Goal: Task Accomplishment & Management: Complete application form

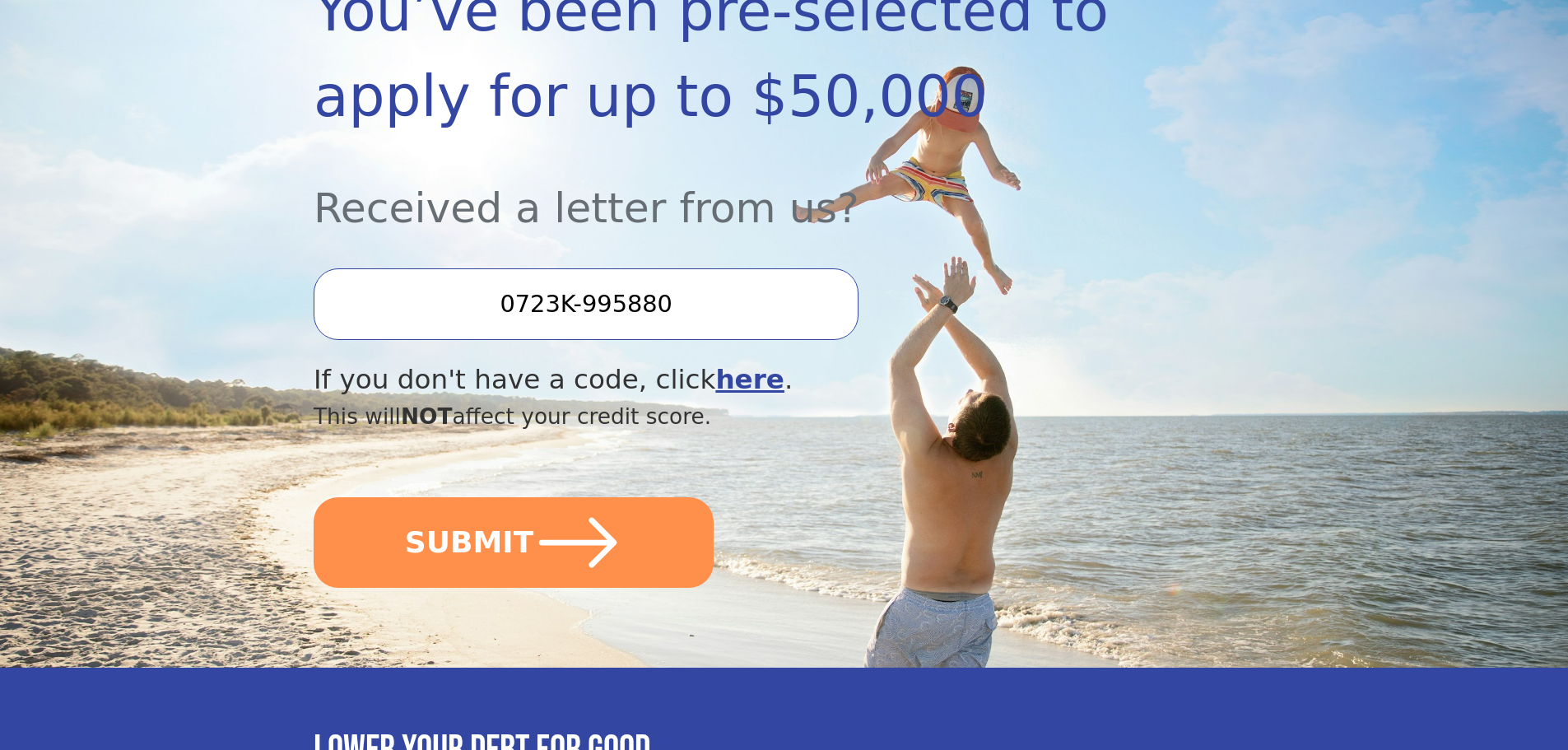
scroll to position [329, 0]
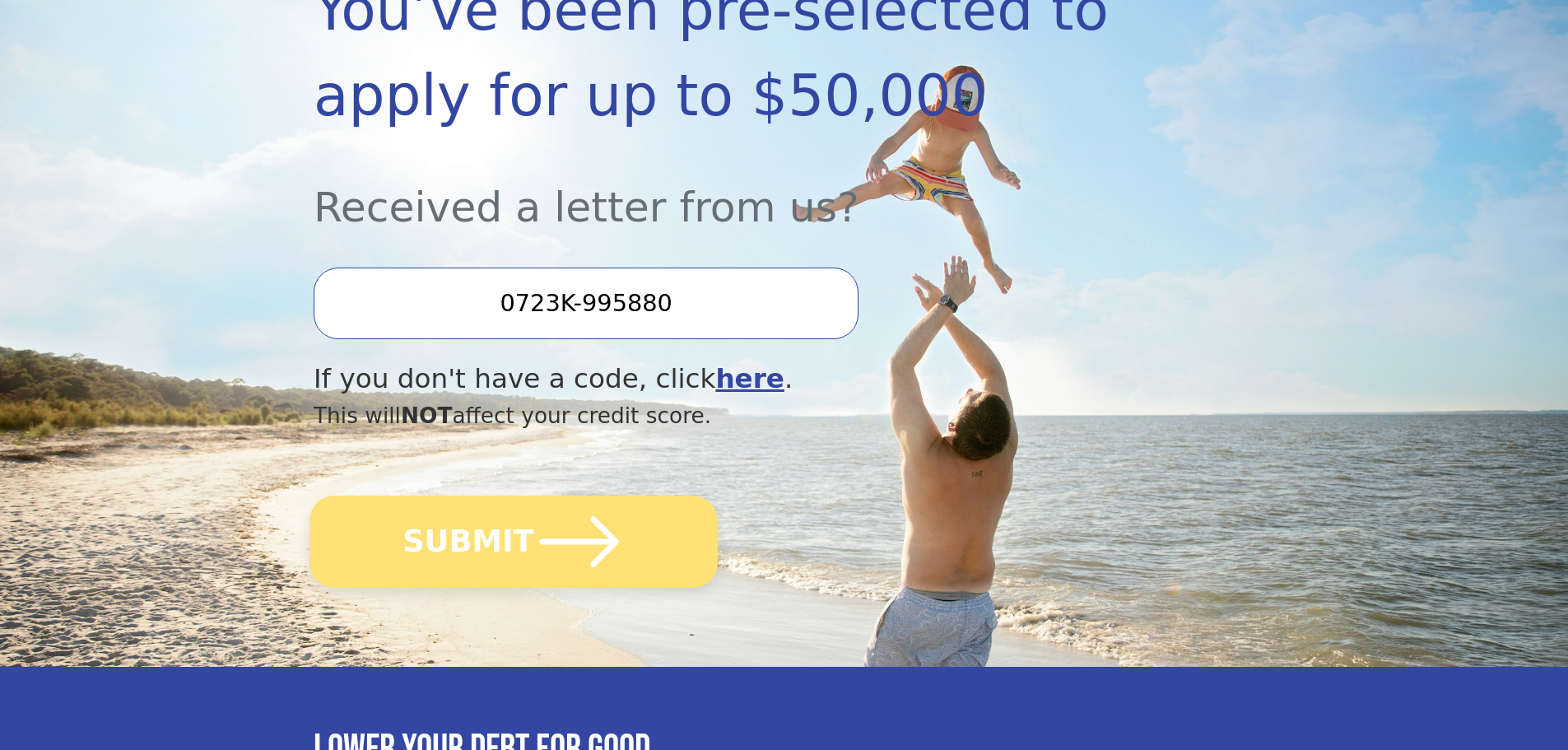
click at [504, 554] on button "SUBMIT" at bounding box center [514, 542] width 409 height 92
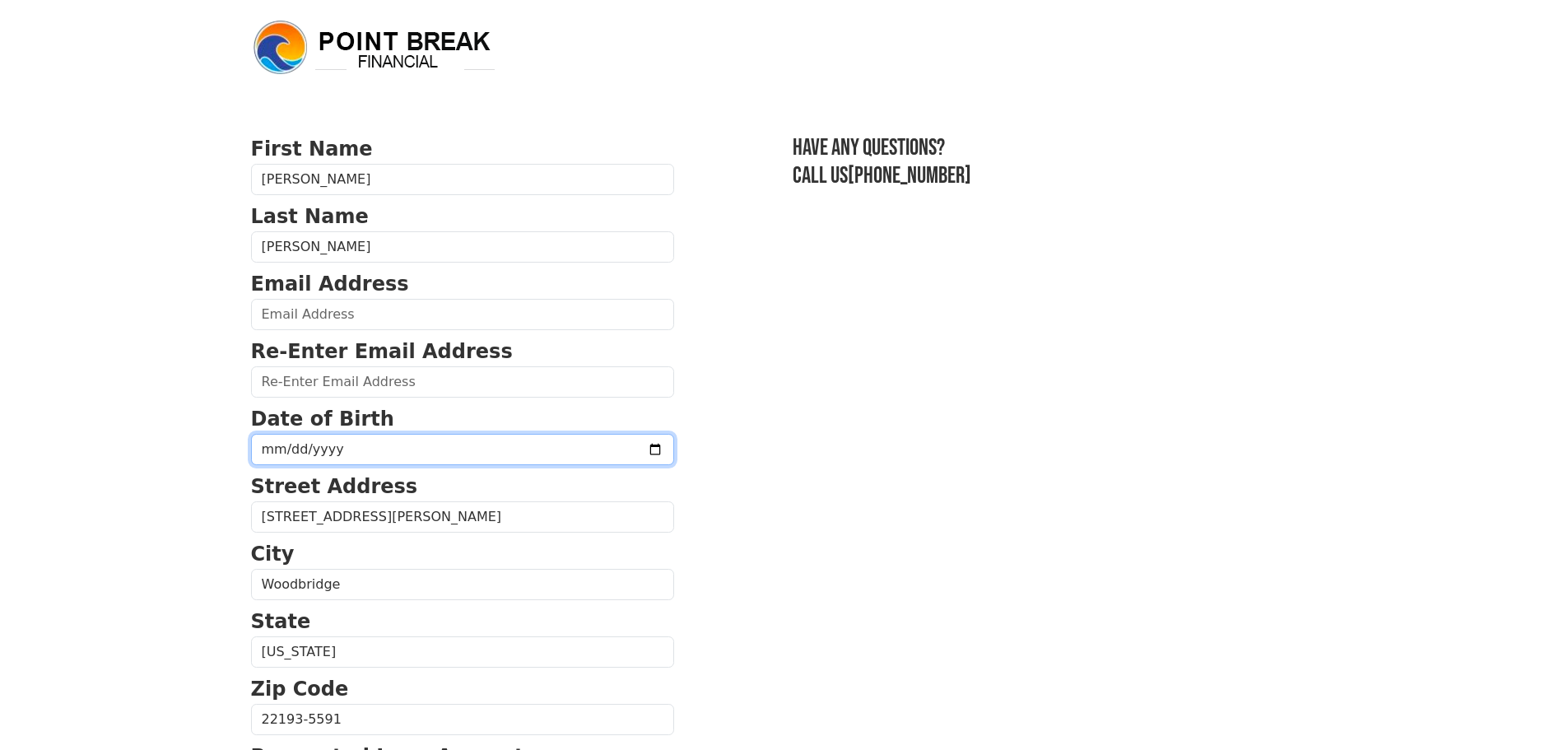
click at [327, 449] on input "date" at bounding box center [463, 449] width 423 height 31
click at [608, 448] on input "date" at bounding box center [463, 449] width 423 height 31
type input "[DATE]"
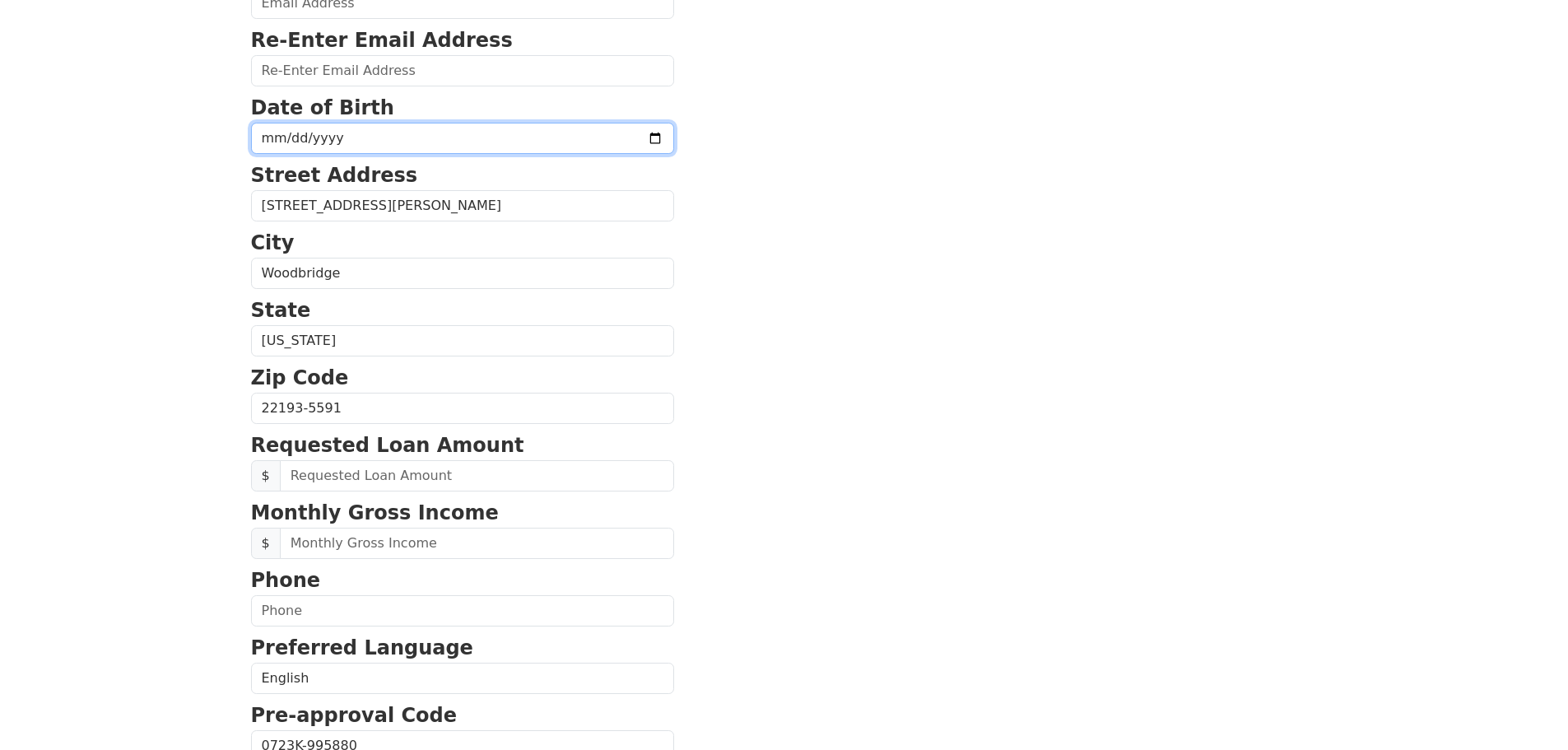
scroll to position [329, 0]
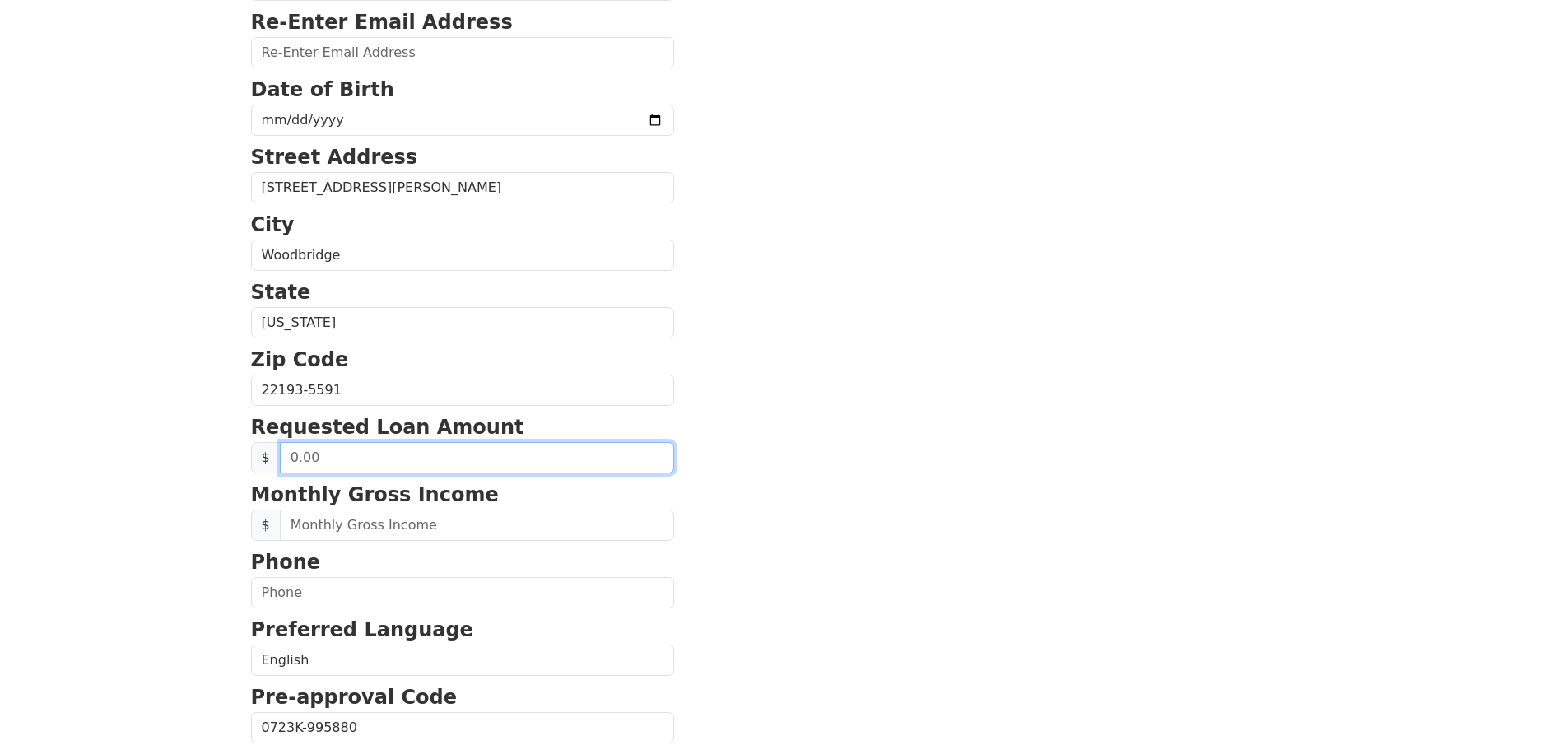
click at [463, 457] on input "text" at bounding box center [477, 458] width 395 height 31
type input "25,000.00"
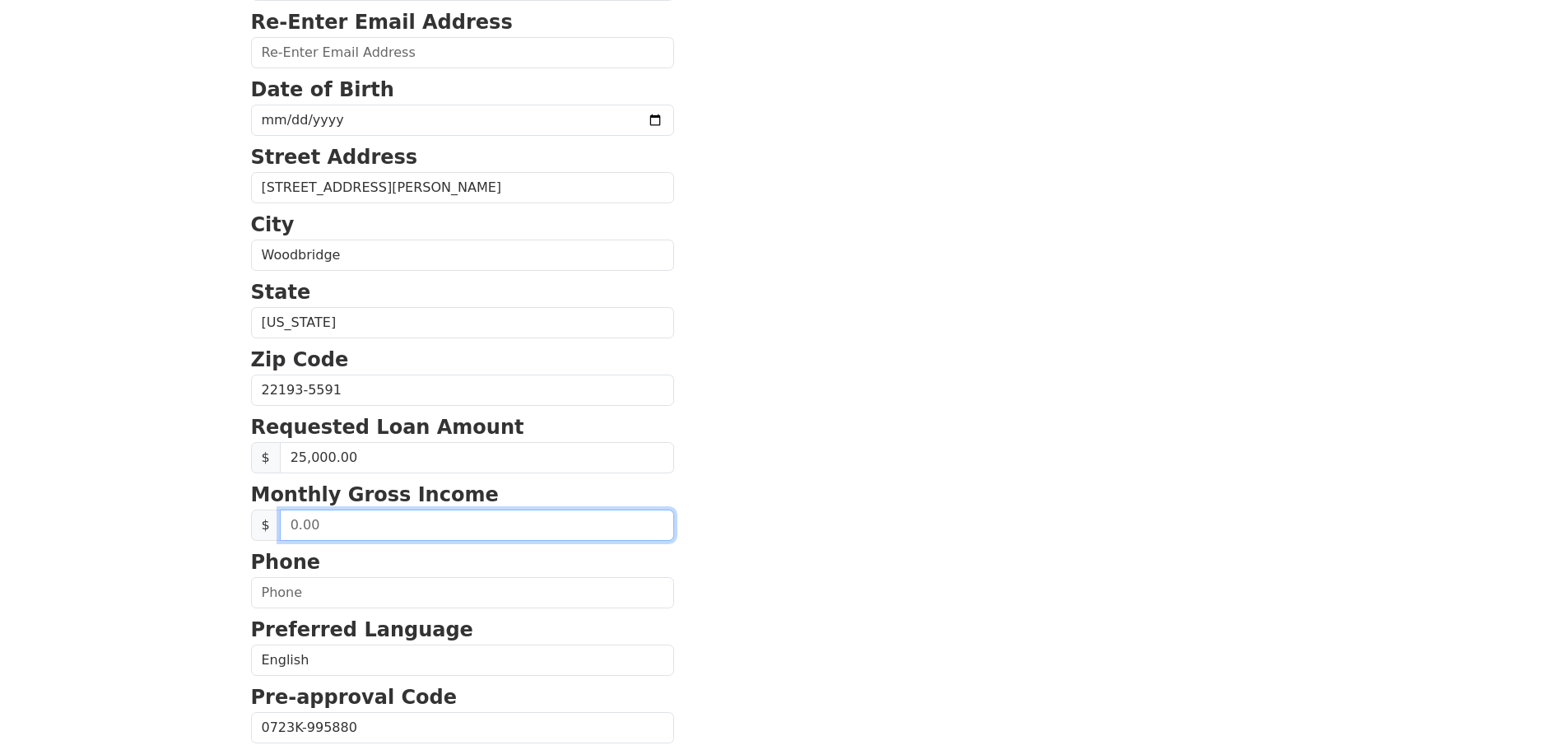
click at [440, 524] on input "text" at bounding box center [477, 525] width 395 height 31
type input "8.00"
type input "4,832.88"
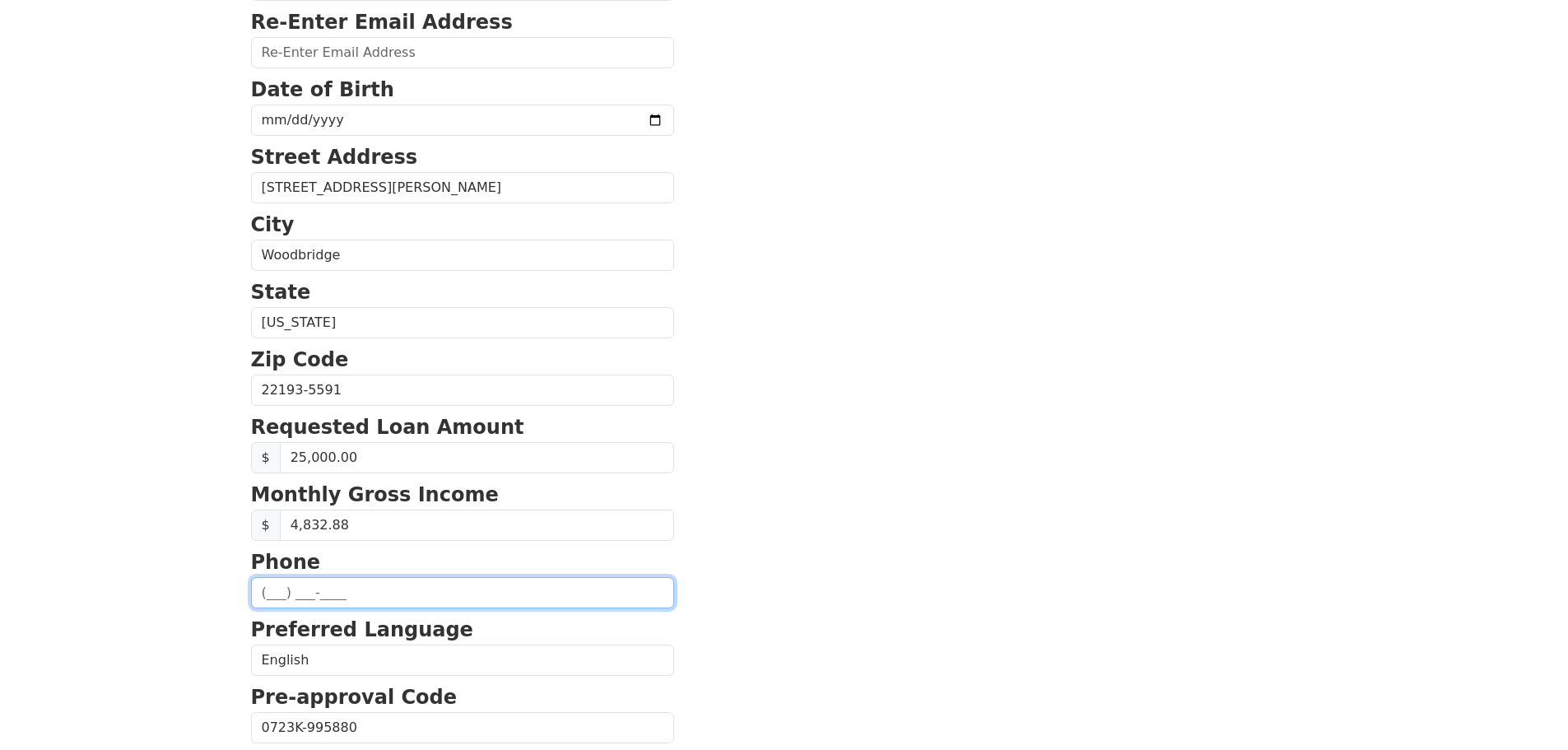
click at [344, 604] on input "text" at bounding box center [463, 593] width 423 height 31
type input "[PHONE_NUMBER]"
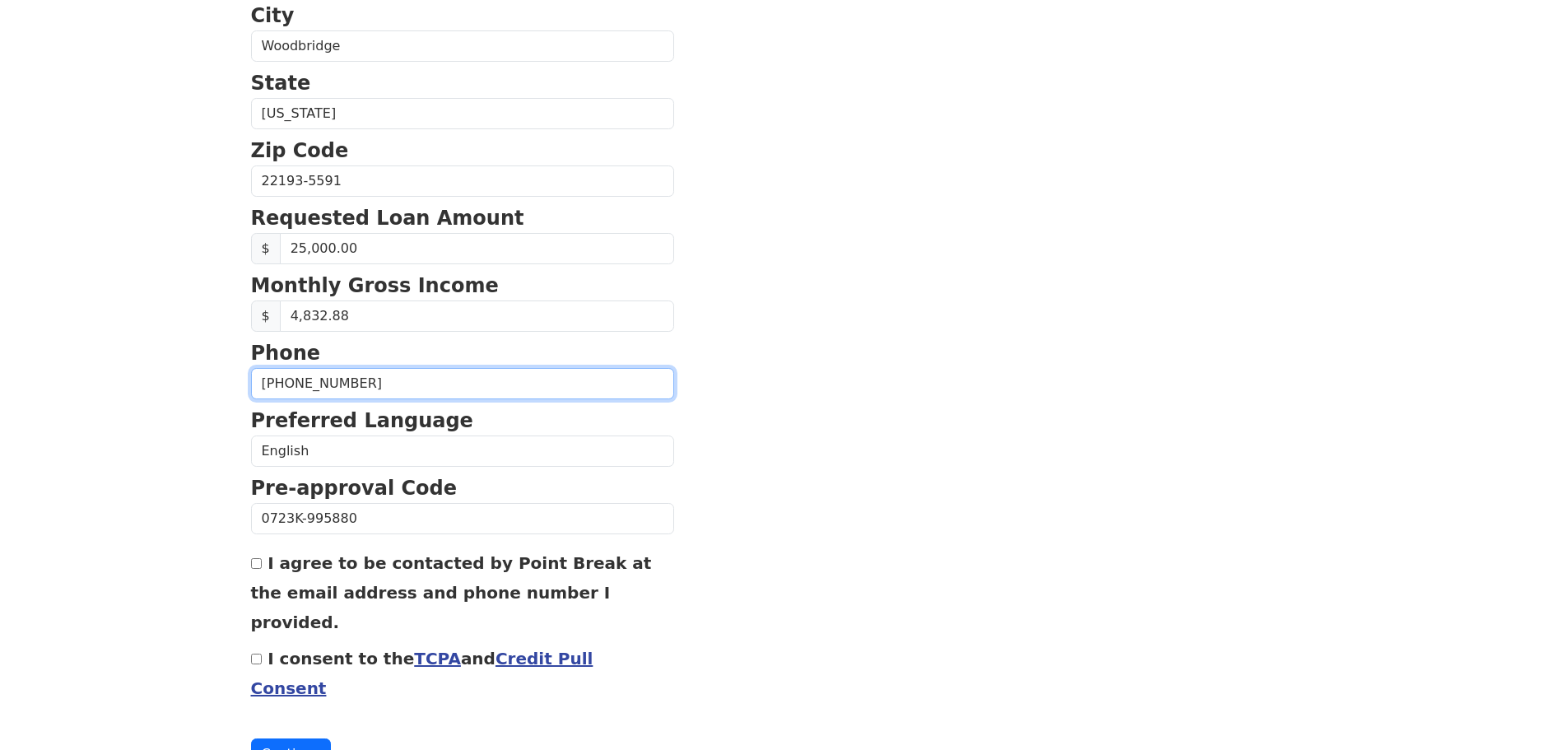
scroll to position [560, 0]
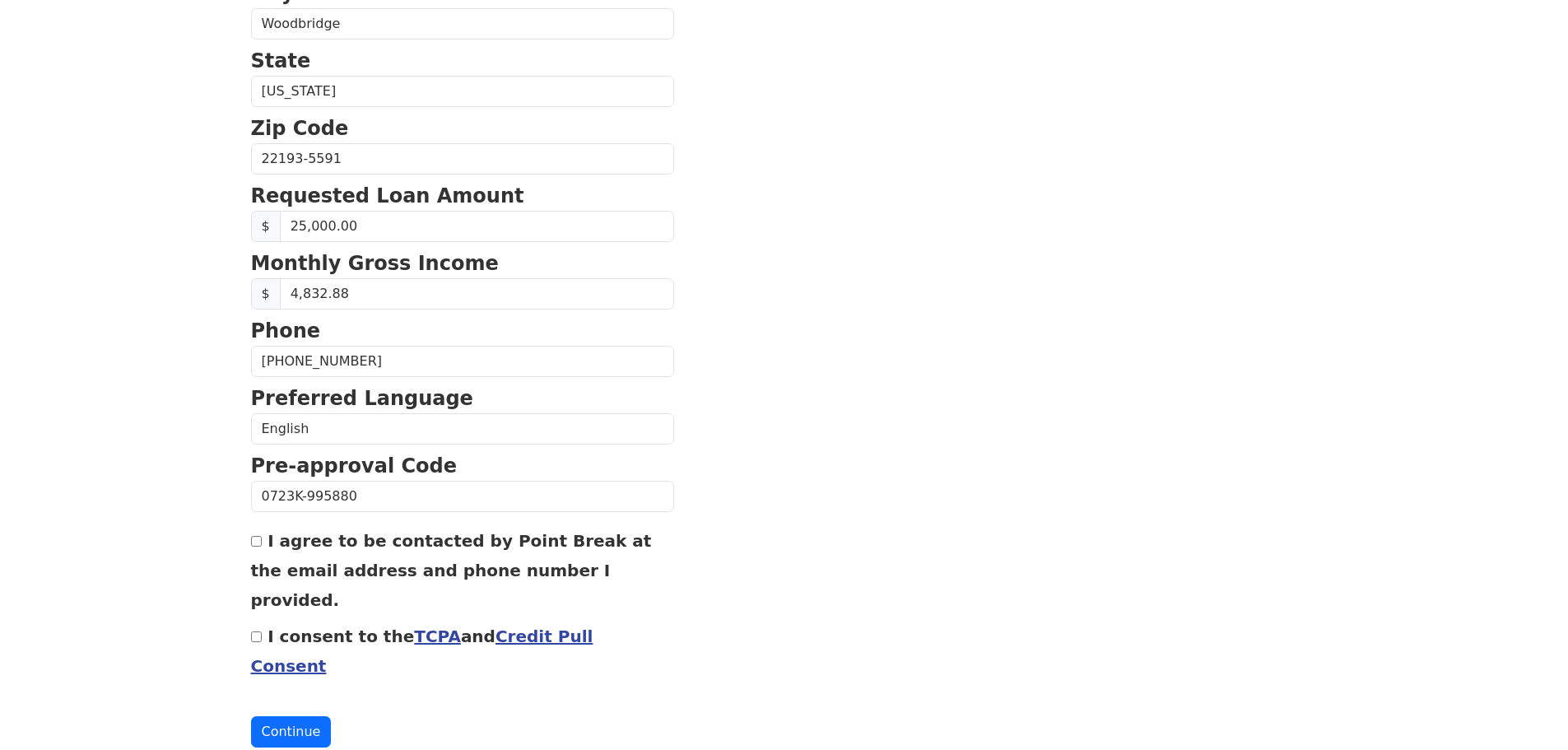
click at [261, 545] on input "I agree to be contacted by Point Break at the email address and phone number I …" at bounding box center [257, 542] width 11 height 11
checkbox input "true"
click at [255, 632] on input "I consent to the TCPA and Credit Pull Consent" at bounding box center [257, 637] width 11 height 11
checkbox input "true"
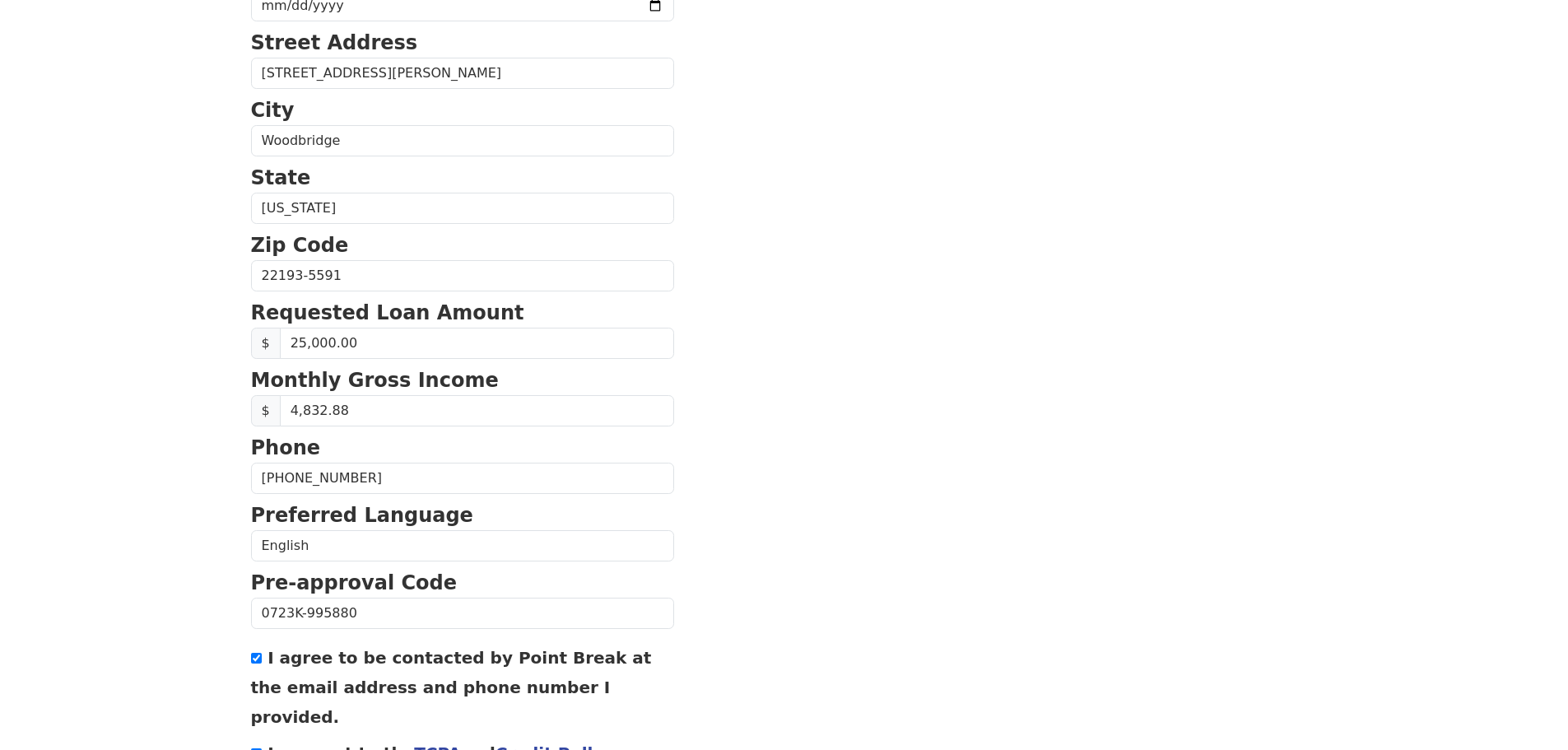
scroll to position [494, 0]
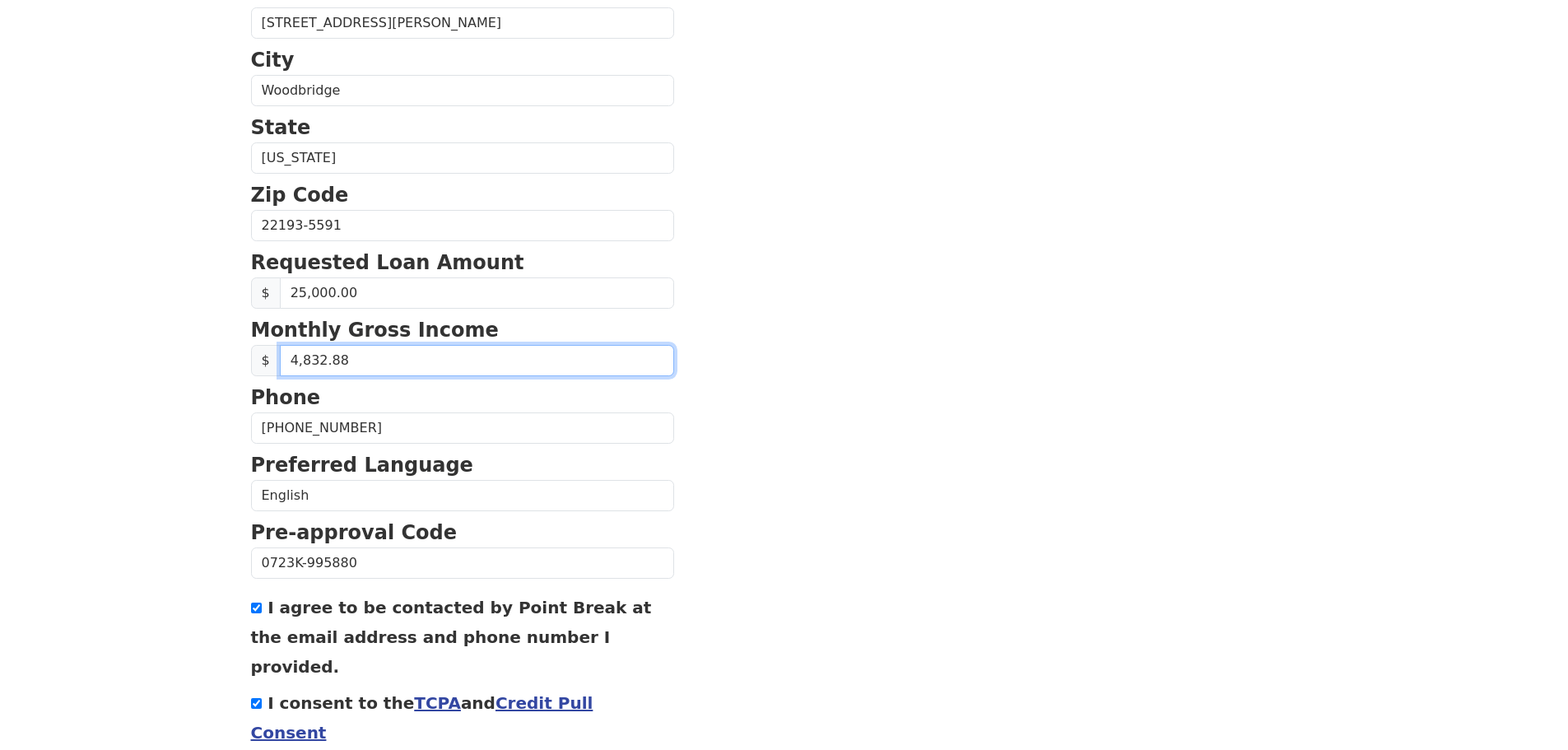
drag, startPoint x: 323, startPoint y: 363, endPoint x: 289, endPoint y: 363, distance: 34.0
click at [289, 363] on input "4,832.88" at bounding box center [477, 361] width 395 height 31
type input "7,168.48"
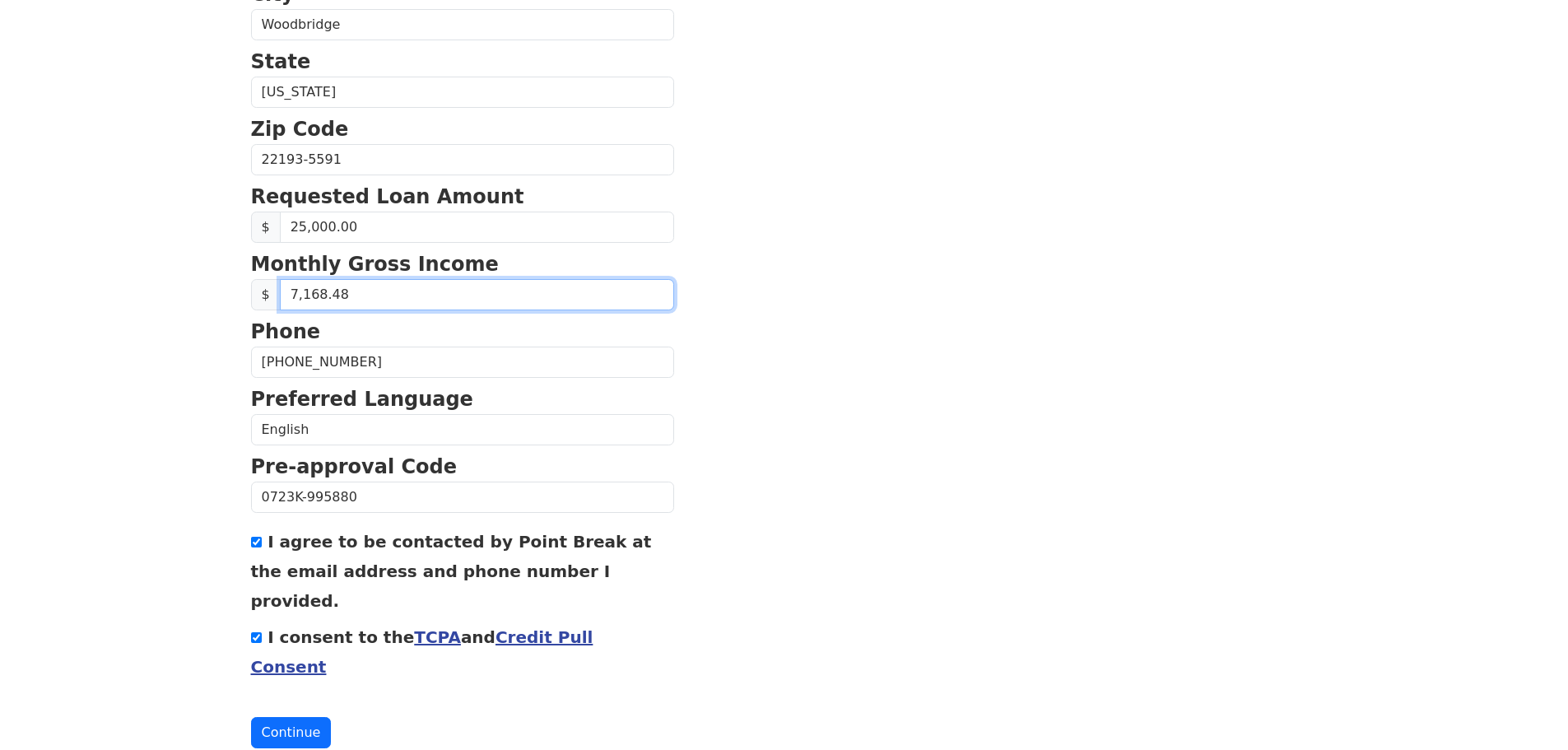
scroll to position [560, 0]
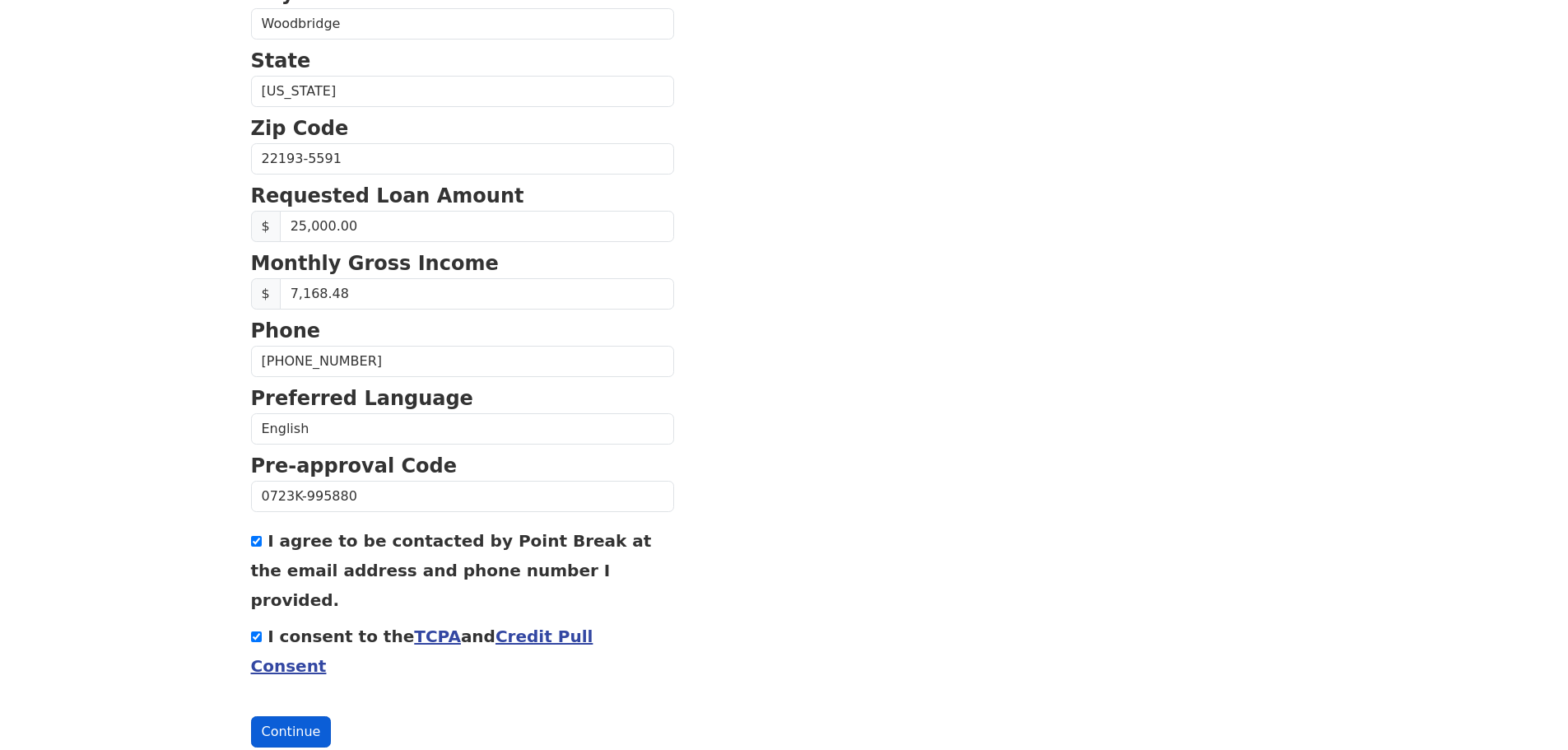
click at [276, 717] on button "Continue" at bounding box center [291, 732] width 80 height 31
click at [993, 426] on section "First Name [PERSON_NAME] Last Name [PERSON_NAME] Email Address Please enter ema…" at bounding box center [785, 136] width 1067 height 1222
click at [282, 717] on button "Continue" at bounding box center [291, 732] width 80 height 31
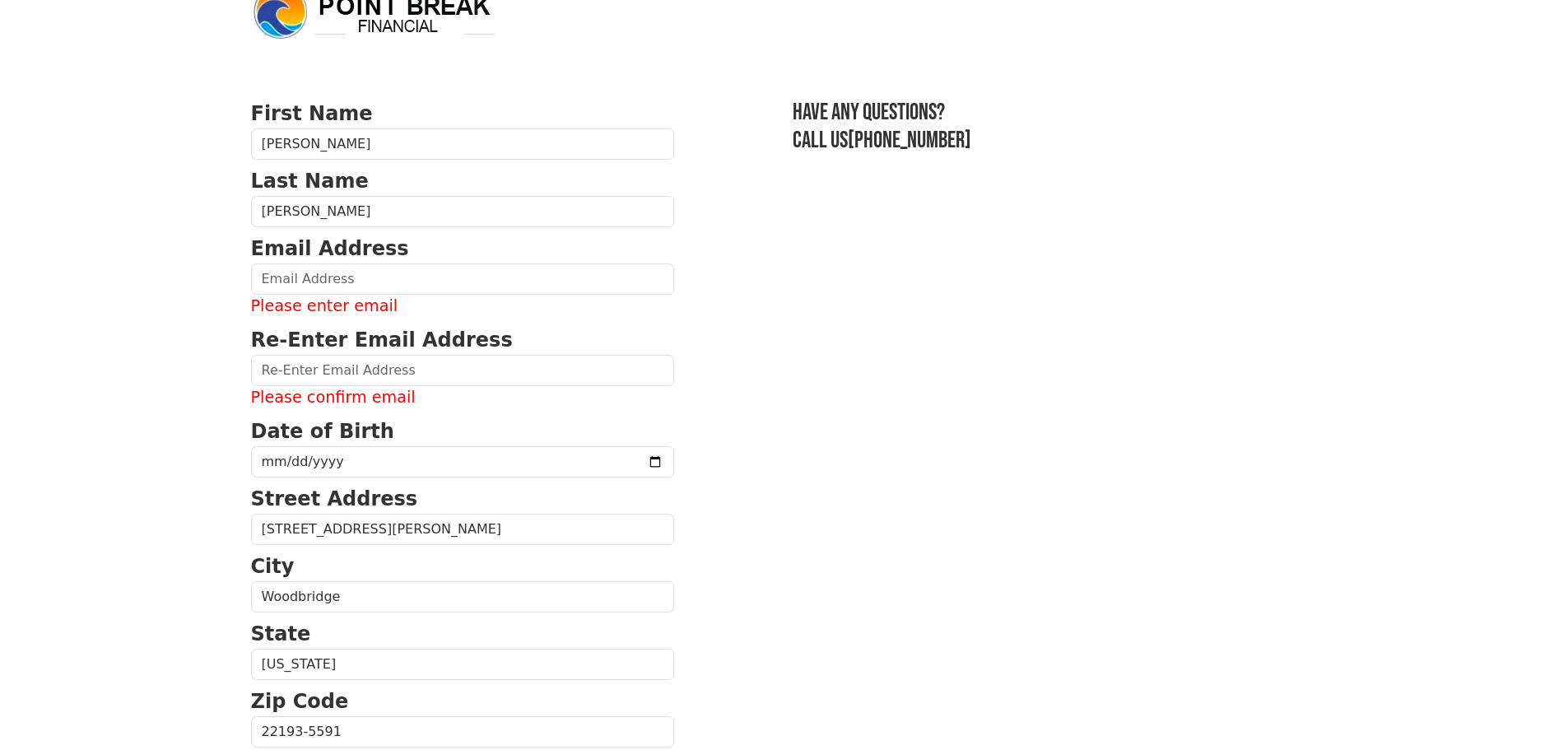
scroll to position [32, 0]
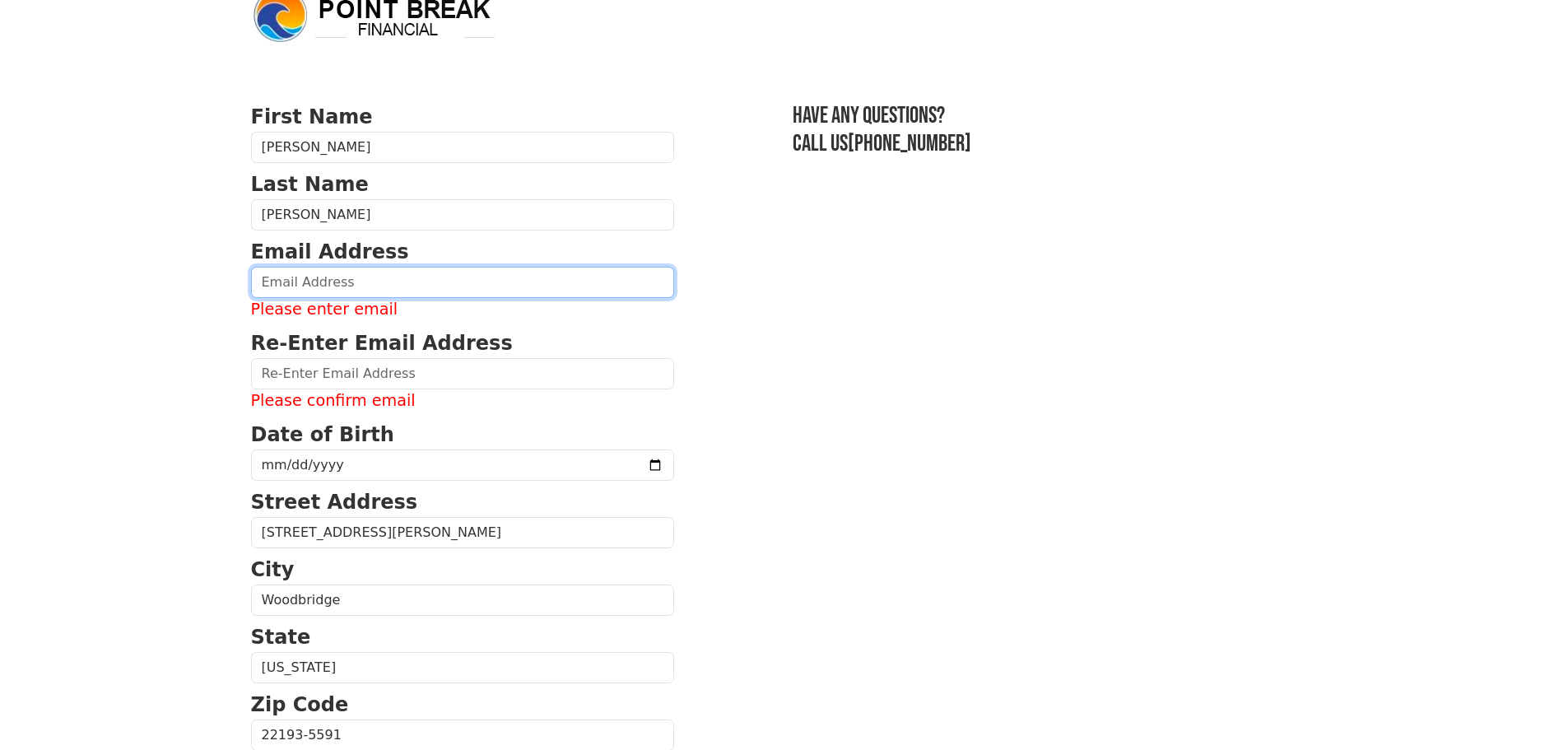
click at [347, 282] on input "email" at bounding box center [463, 282] width 423 height 31
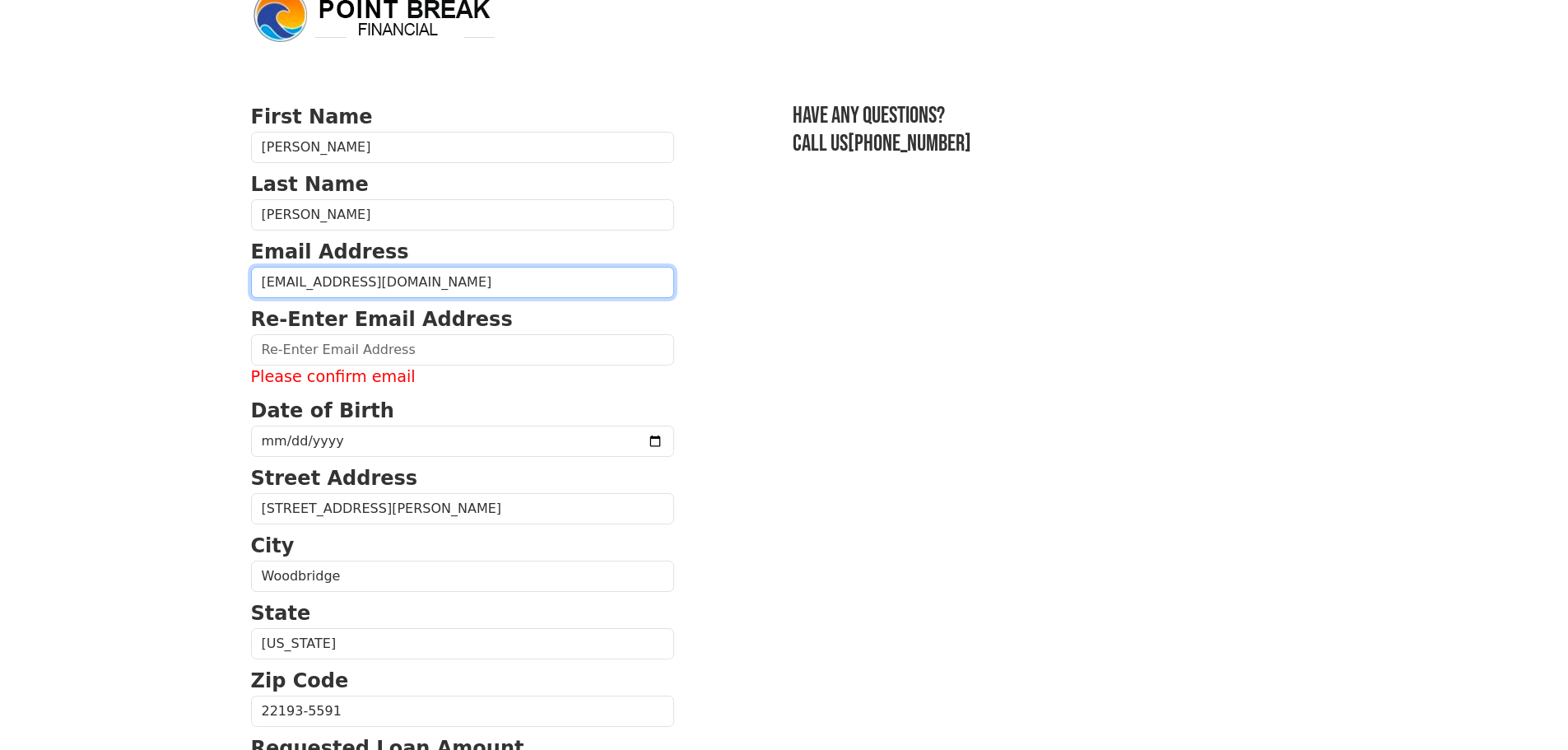
type input "[EMAIL_ADDRESS][DOMAIN_NAME]"
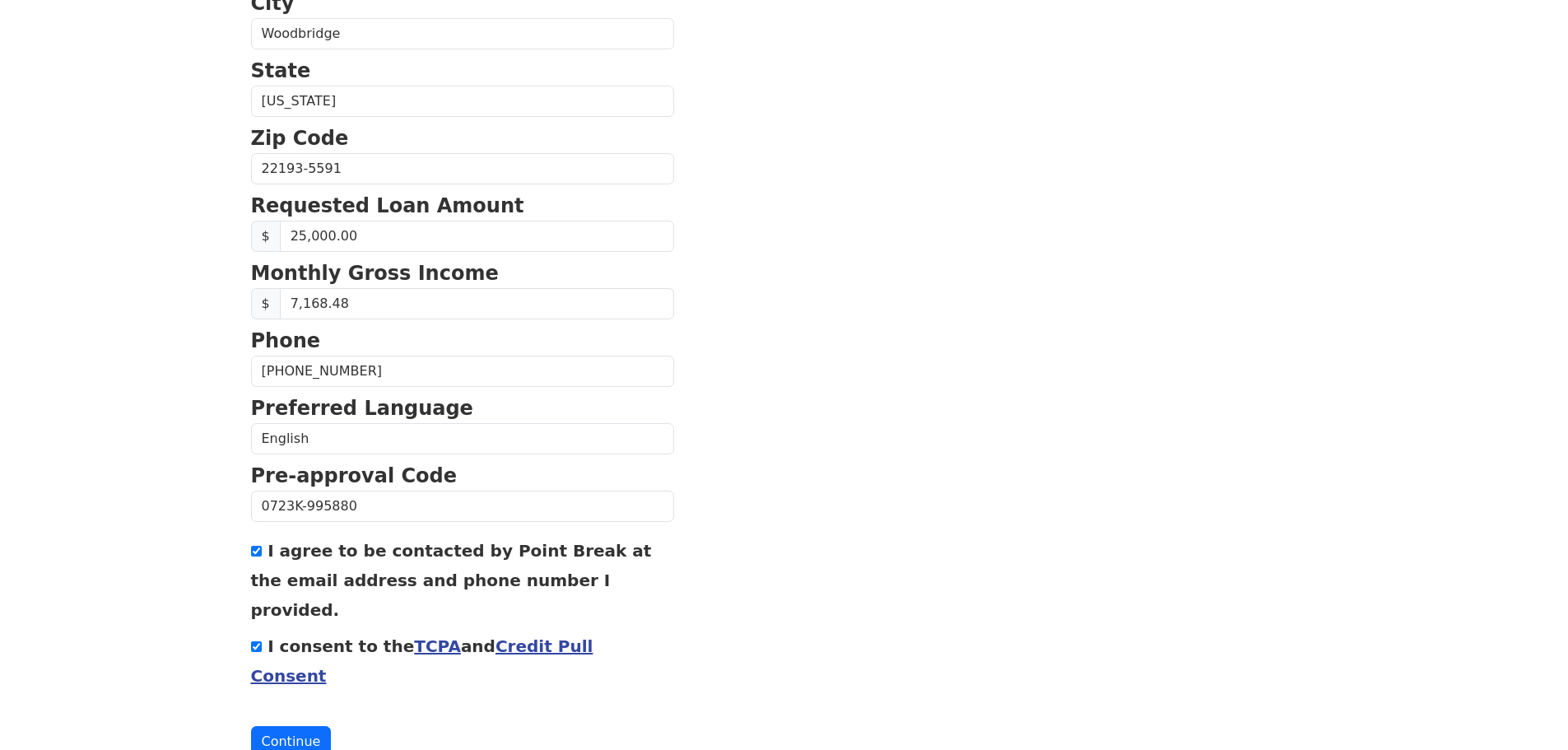
scroll to position [560, 0]
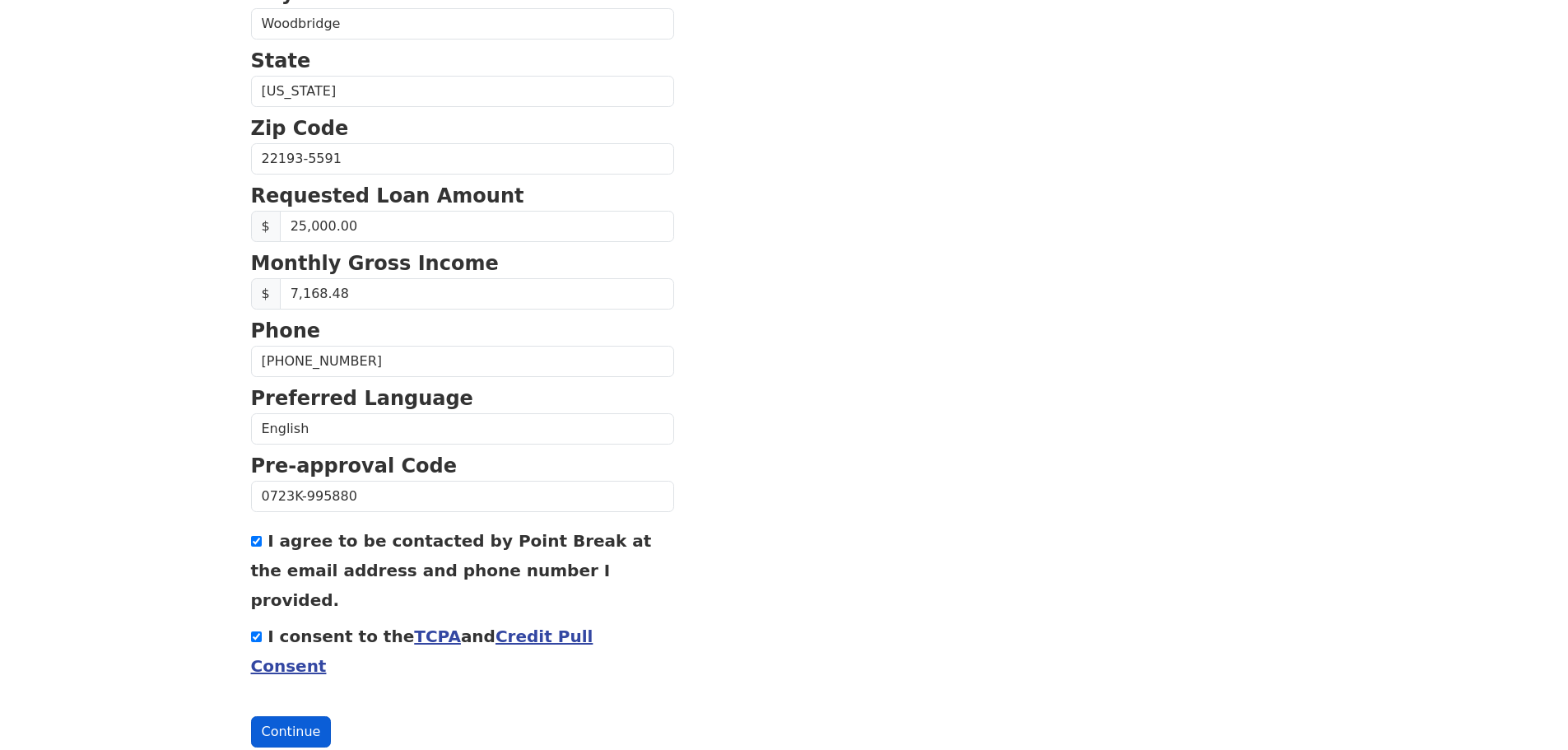
type input "[EMAIL_ADDRESS][DOMAIN_NAME]"
click at [288, 717] on button "Continue" at bounding box center [291, 732] width 80 height 31
